Goal: Find specific page/section

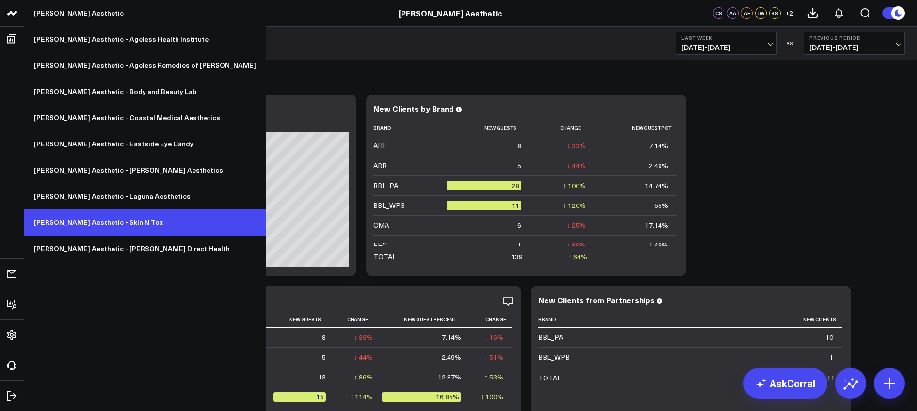
click at [101, 227] on link "[PERSON_NAME] Aesthetic - Skin N Tox" at bounding box center [144, 222] width 241 height 26
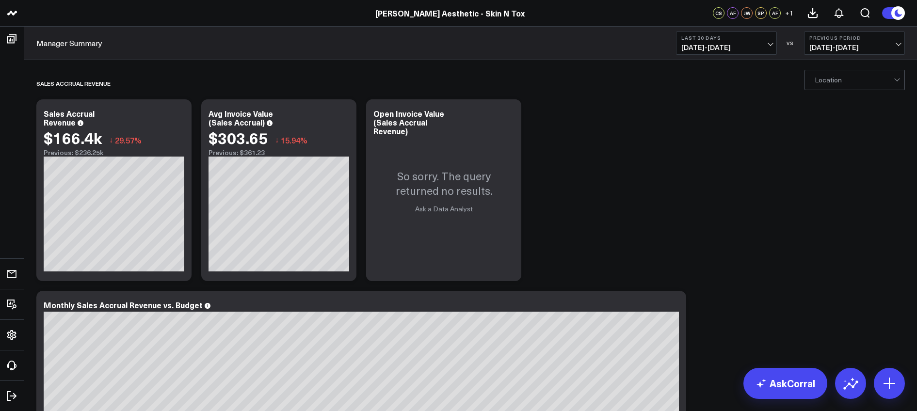
click at [735, 40] on b "Last 30 Days" at bounding box center [726, 38] width 90 height 6
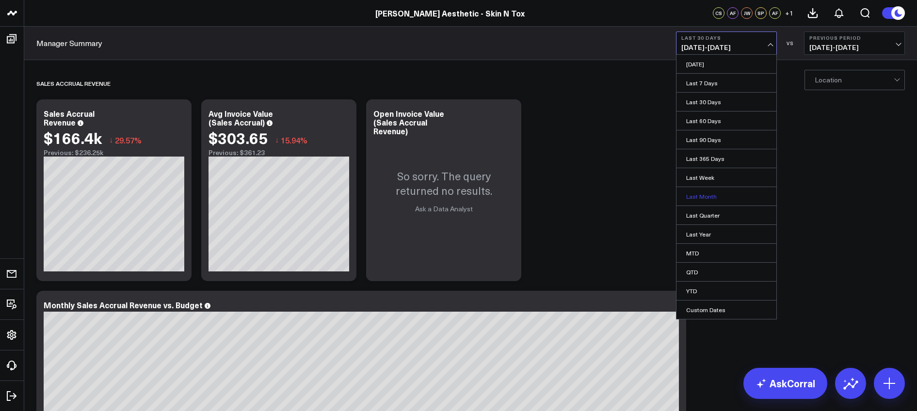
click at [706, 194] on link "Last Month" at bounding box center [726, 196] width 100 height 18
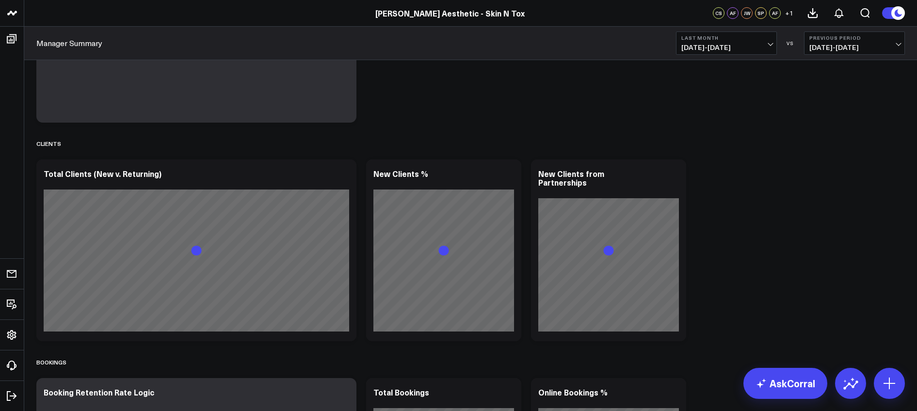
scroll to position [795, 0]
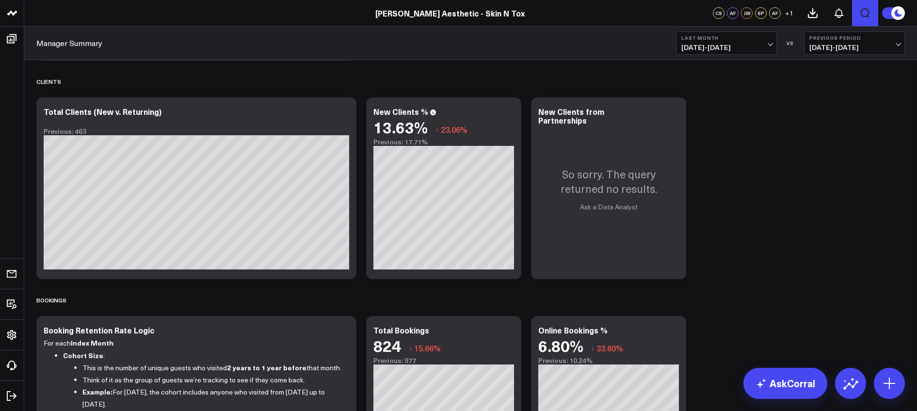
click at [867, 10] on icon "Open search" at bounding box center [865, 13] width 12 height 12
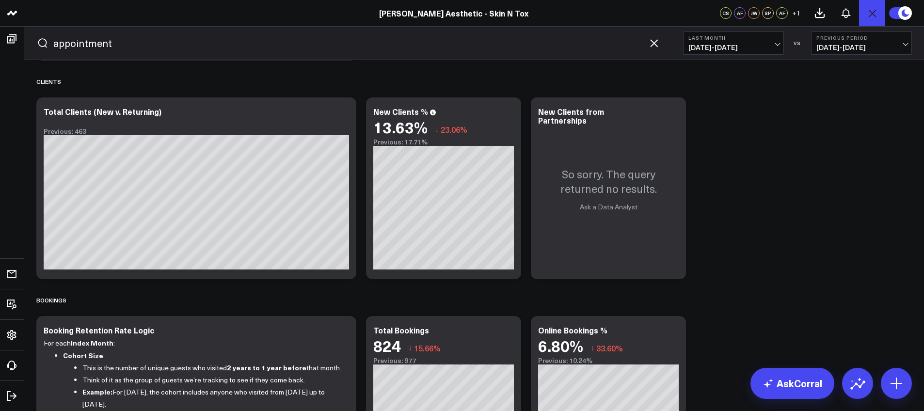
type input "appointment"
click at [37, 37] on button "submit" at bounding box center [43, 43] width 12 height 12
click at [650, 44] on icon "button" at bounding box center [654, 43] width 12 height 12
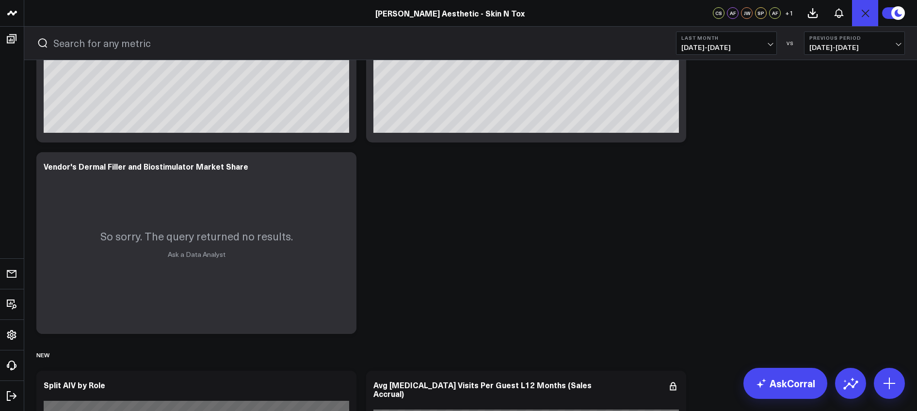
scroll to position [3281, 0]
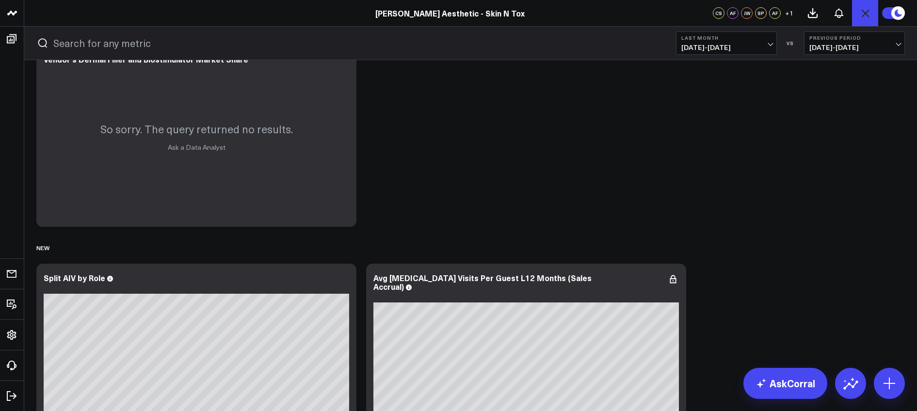
click at [103, 54] on form at bounding box center [345, 43] width 640 height 33
click at [109, 47] on input "text" at bounding box center [352, 43] width 599 height 15
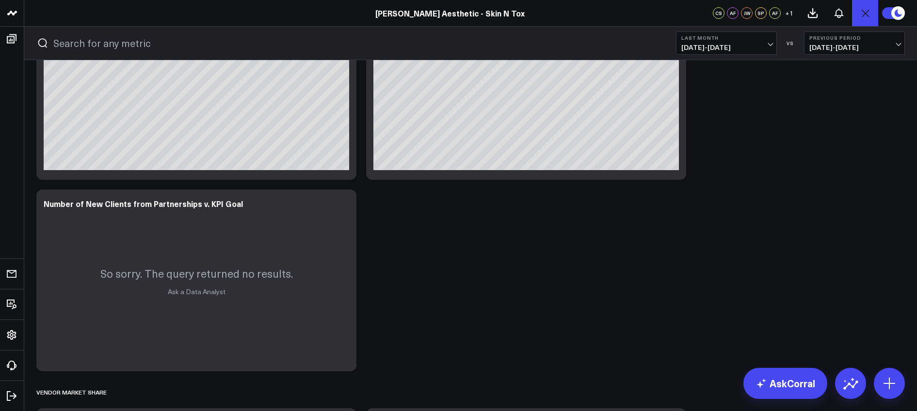
scroll to position [2724, 0]
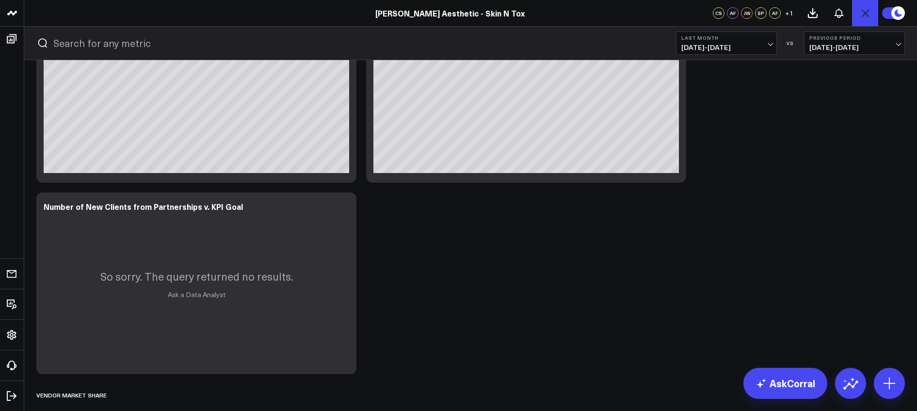
click at [119, 46] on input "text" at bounding box center [352, 43] width 599 height 15
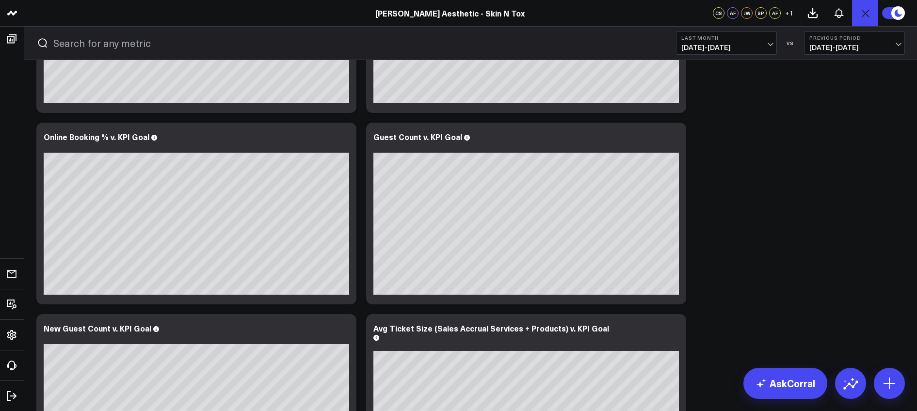
click at [123, 43] on input "text" at bounding box center [352, 43] width 599 height 15
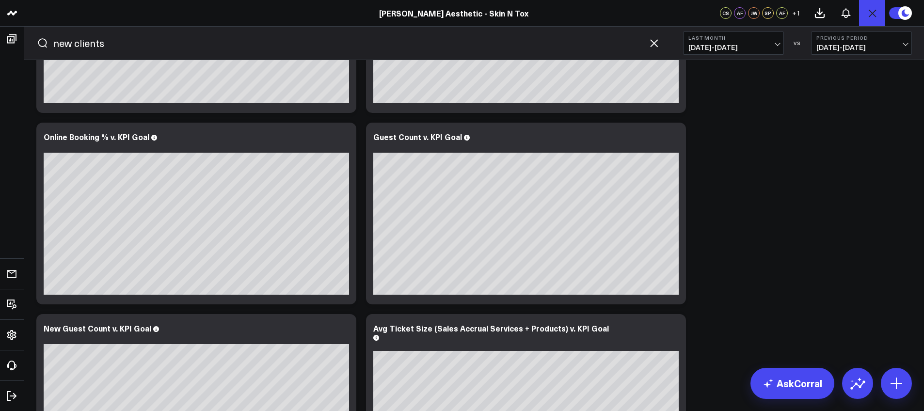
type input "new clients"
click at [37, 37] on button "submit" at bounding box center [43, 43] width 12 height 12
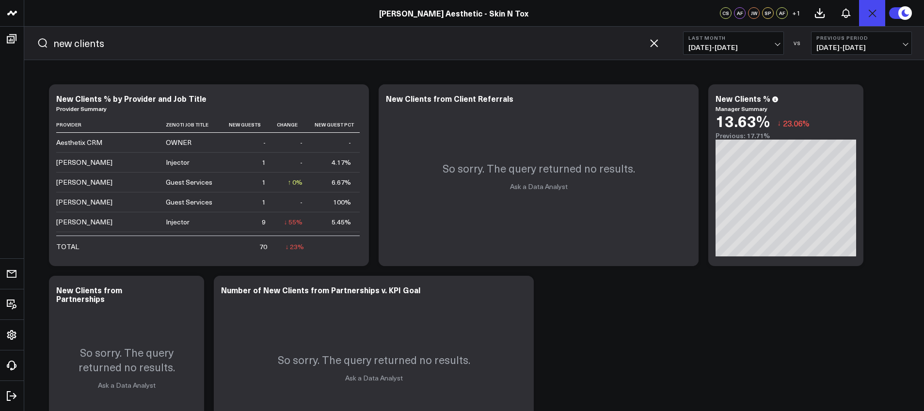
click at [654, 45] on icon "button" at bounding box center [654, 43] width 12 height 12
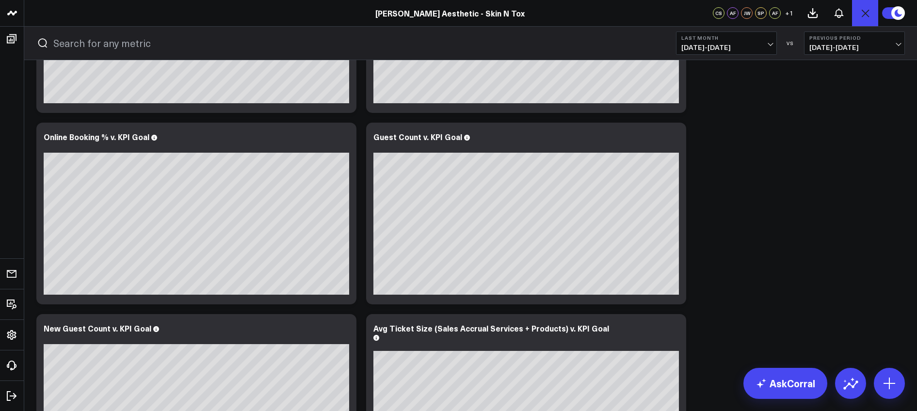
click at [111, 38] on input "text" at bounding box center [352, 43] width 599 height 15
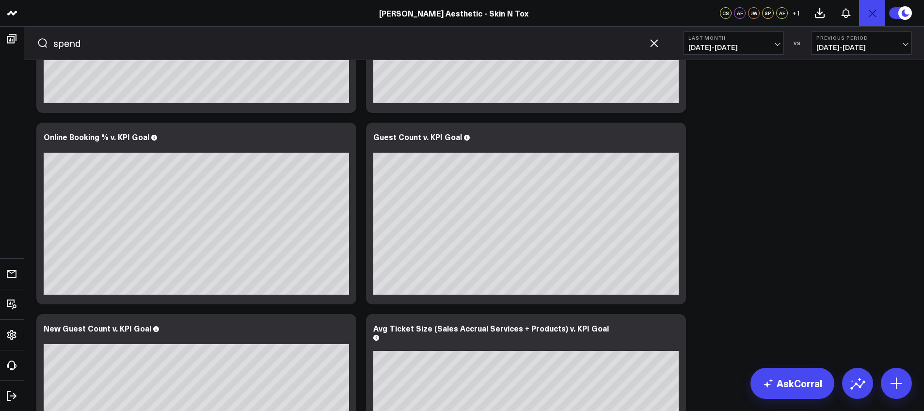
type input "spend"
click at [37, 37] on button "submit" at bounding box center [43, 43] width 12 height 12
drag, startPoint x: 79, startPoint y: 45, endPoint x: 44, endPoint y: 37, distance: 35.7
click at [42, 38] on form "spend" at bounding box center [348, 43] width 647 height 33
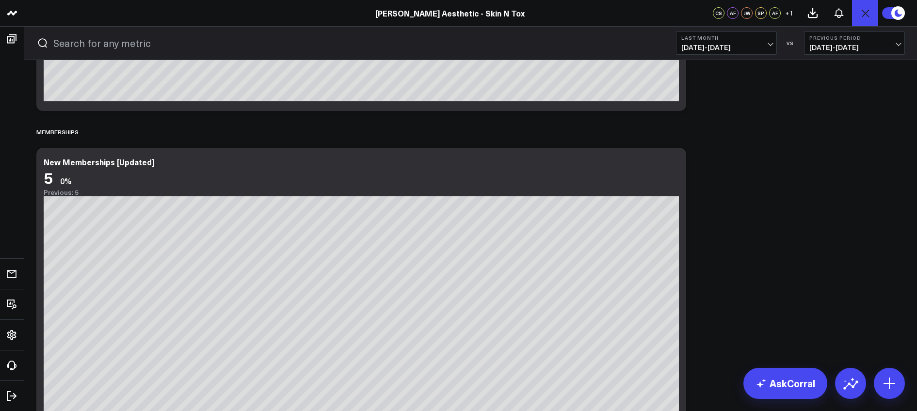
scroll to position [1785, 0]
